Goal: Navigation & Orientation: Understand site structure

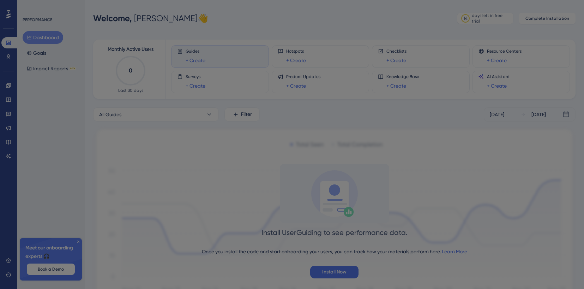
click at [329, 268] on div at bounding box center [292, 144] width 584 height 289
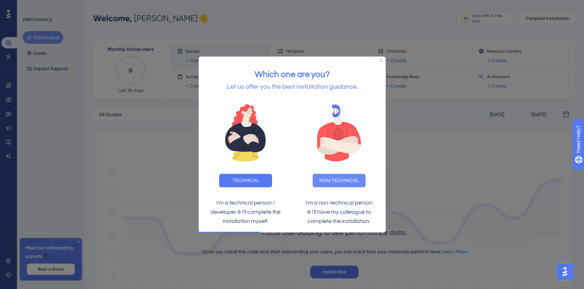
click at [346, 178] on button "NON-TECHNICAL" at bounding box center [338, 179] width 53 height 13
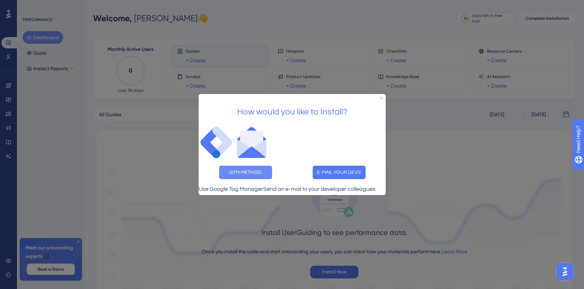
click at [246, 166] on button "GTM METHOD" at bounding box center [245, 172] width 53 height 13
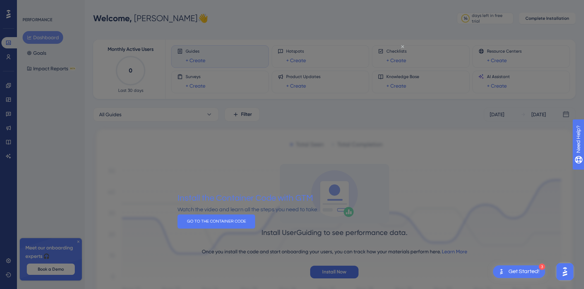
click at [403, 46] on icon "Close Preview" at bounding box center [402, 46] width 3 height 3
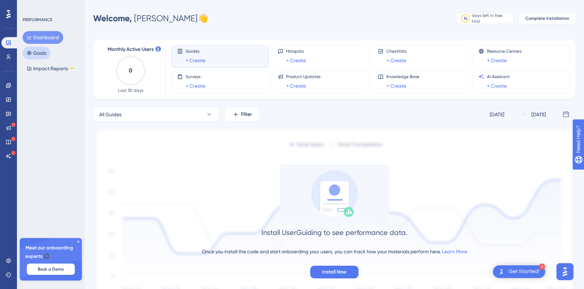
click at [41, 52] on button "Goals" at bounding box center [37, 53] width 28 height 13
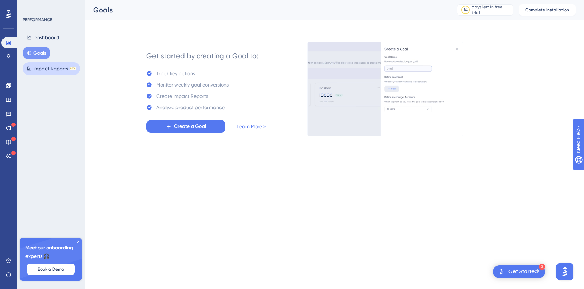
click at [49, 67] on button "Impact Reports BETA" at bounding box center [52, 68] width 58 height 13
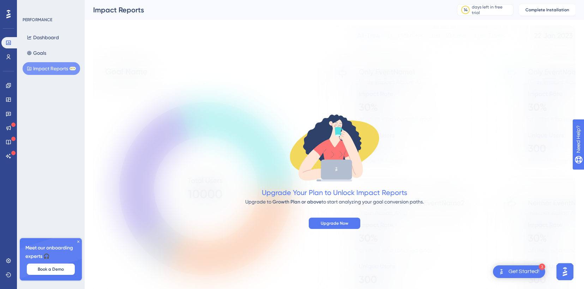
click at [157, 150] on div "Upgrade Your Plan to Unlock Impact Reports Upgrade to Growth Plan or above to s…" at bounding box center [334, 170] width 483 height 118
click at [7, 58] on icon at bounding box center [9, 56] width 4 height 5
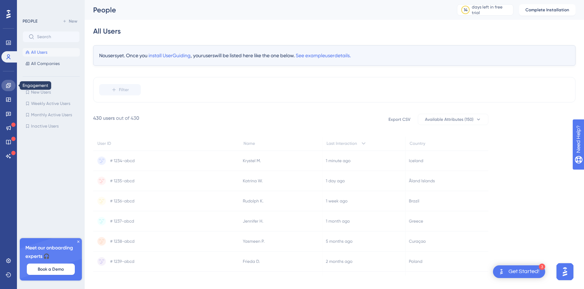
click at [11, 88] on icon at bounding box center [9, 86] width 6 height 6
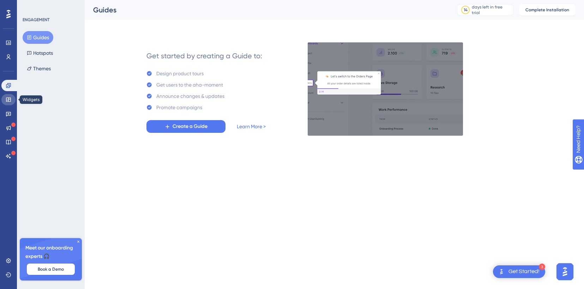
click at [9, 102] on icon at bounding box center [9, 100] width 6 height 6
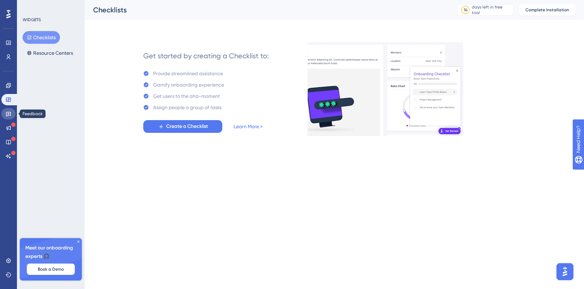
click at [6, 113] on icon at bounding box center [8, 114] width 5 height 5
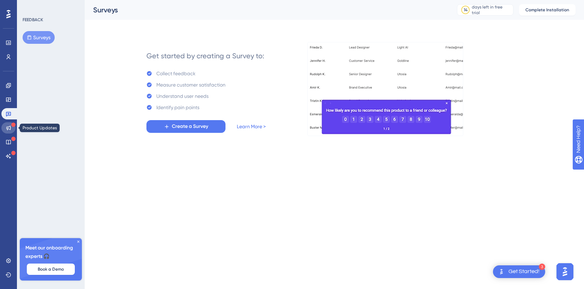
click at [9, 125] on icon at bounding box center [9, 128] width 6 height 6
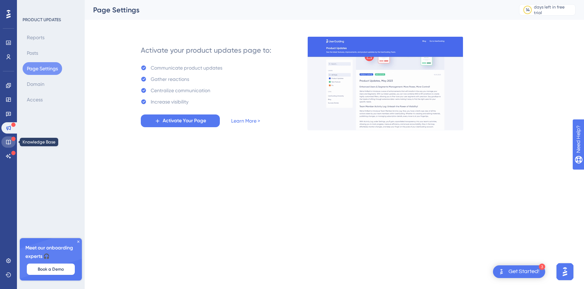
click at [10, 143] on icon at bounding box center [9, 142] width 6 height 6
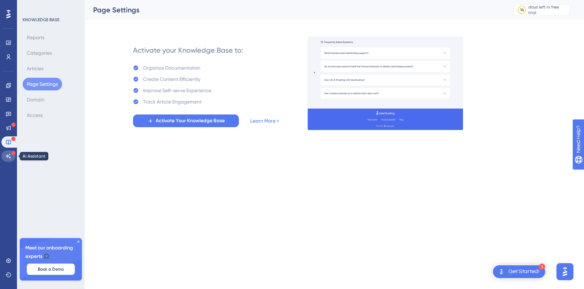
click at [10, 153] on link at bounding box center [8, 155] width 14 height 11
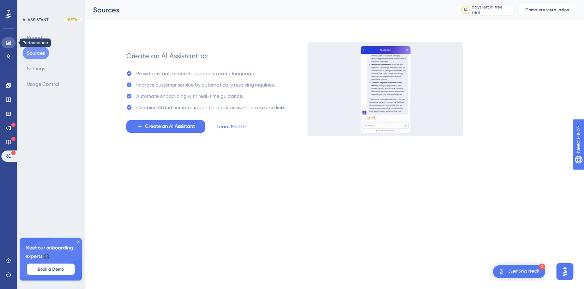
click at [6, 42] on icon at bounding box center [8, 43] width 5 height 4
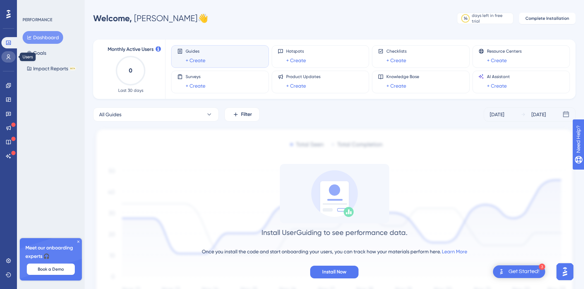
click at [10, 55] on icon at bounding box center [9, 57] width 6 height 6
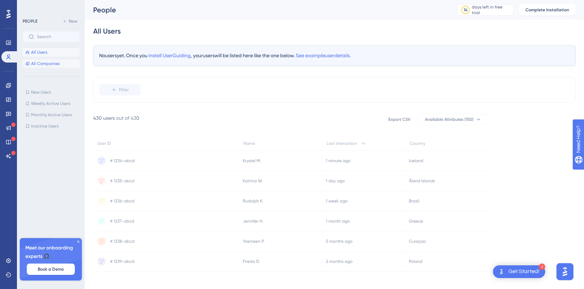
click at [43, 64] on span "All Companies" at bounding box center [45, 64] width 29 height 6
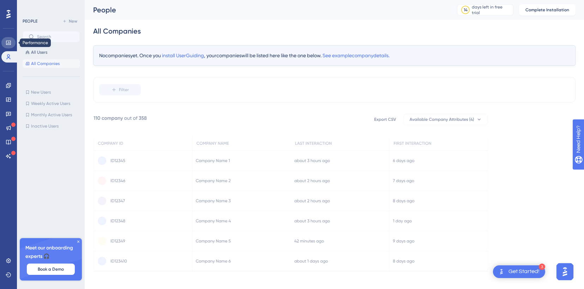
click at [6, 42] on icon at bounding box center [8, 43] width 5 height 4
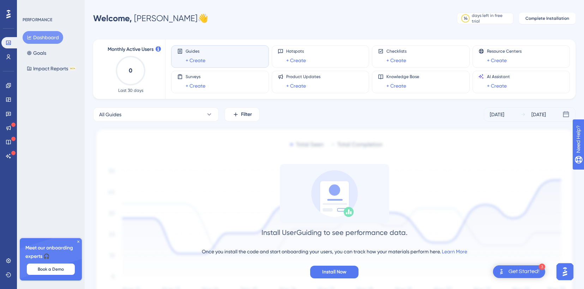
click at [8, 9] on div at bounding box center [8, 13] width 11 height 11
click at [345, 272] on span "Install Now" at bounding box center [334, 272] width 24 height 8
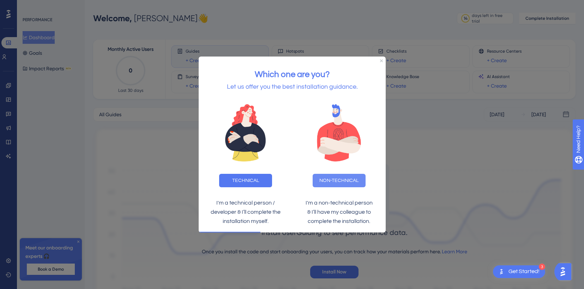
click at [328, 183] on button "NON-TECHNICAL" at bounding box center [338, 179] width 53 height 13
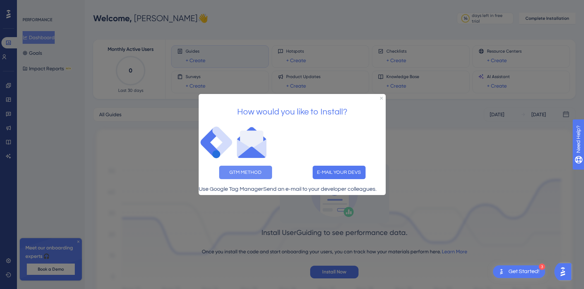
click at [262, 166] on button "GTM METHOD" at bounding box center [245, 172] width 53 height 13
